Goal: Task Accomplishment & Management: Manage account settings

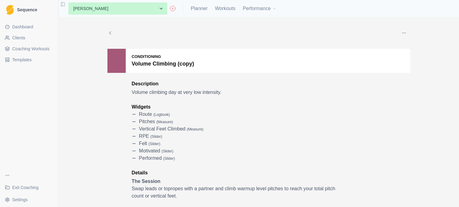
click at [25, 28] on span "Dashboard" at bounding box center [22, 27] width 21 height 6
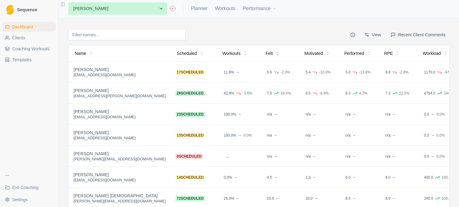
click at [170, 9] on icon at bounding box center [173, 8] width 6 height 6
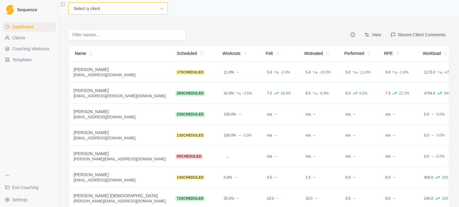
click at [127, 9] on select "Select a client Andre Oktaviandra BJ Sbarra Joel U Tester Mark Schaefer Nathan …" at bounding box center [117, 8] width 99 height 12
click at [209, 21] on div "View Recent Client Comments Name Scheduled Workouts Felt Motivated Performed RP…" at bounding box center [258, 116] width 391 height 199
